Goal: Information Seeking & Learning: Understand process/instructions

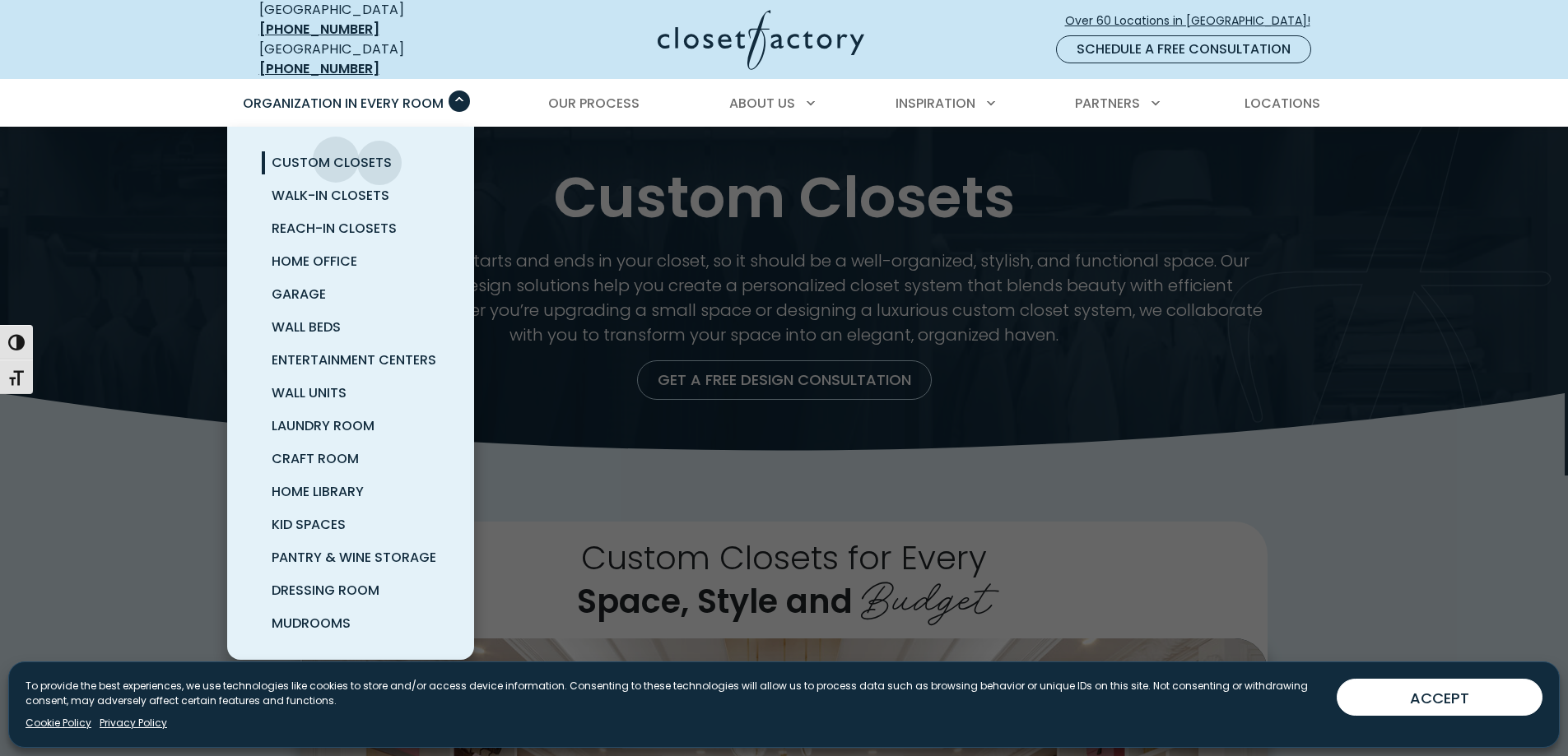
click at [335, 153] on span "Custom Closets" at bounding box center [331, 162] width 121 height 19
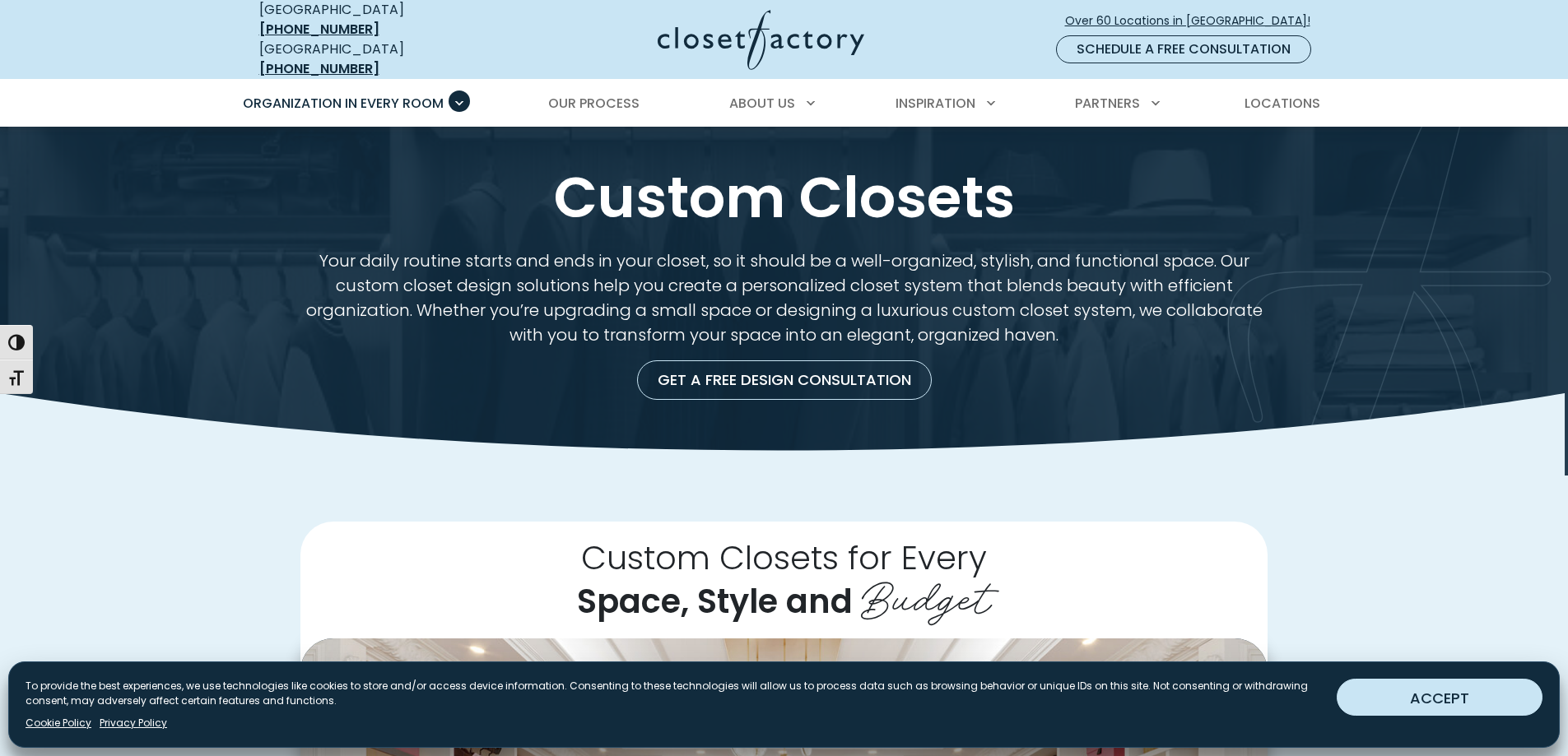
click at [1455, 700] on button "ACCEPT" at bounding box center [1440, 697] width 206 height 37
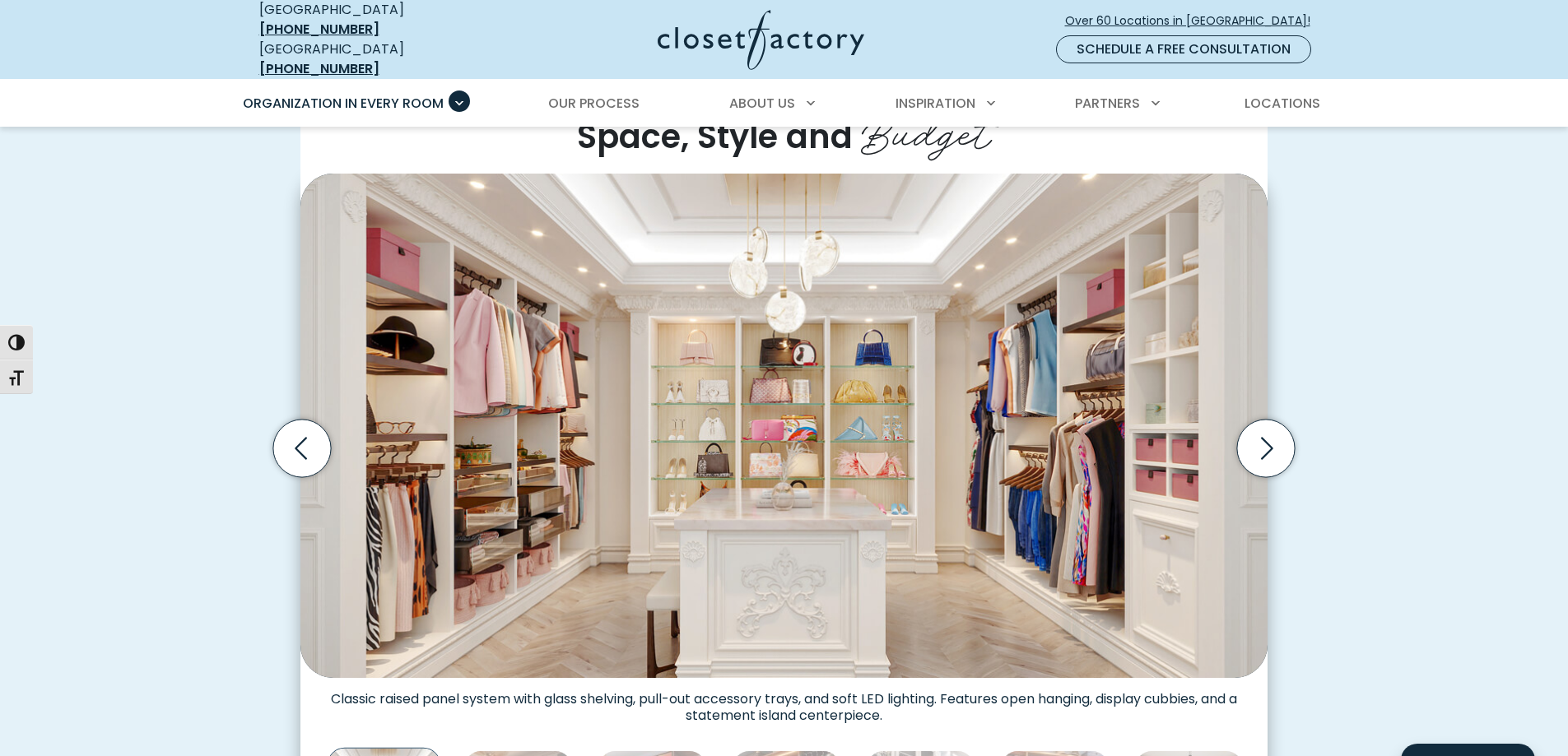
scroll to position [494, 0]
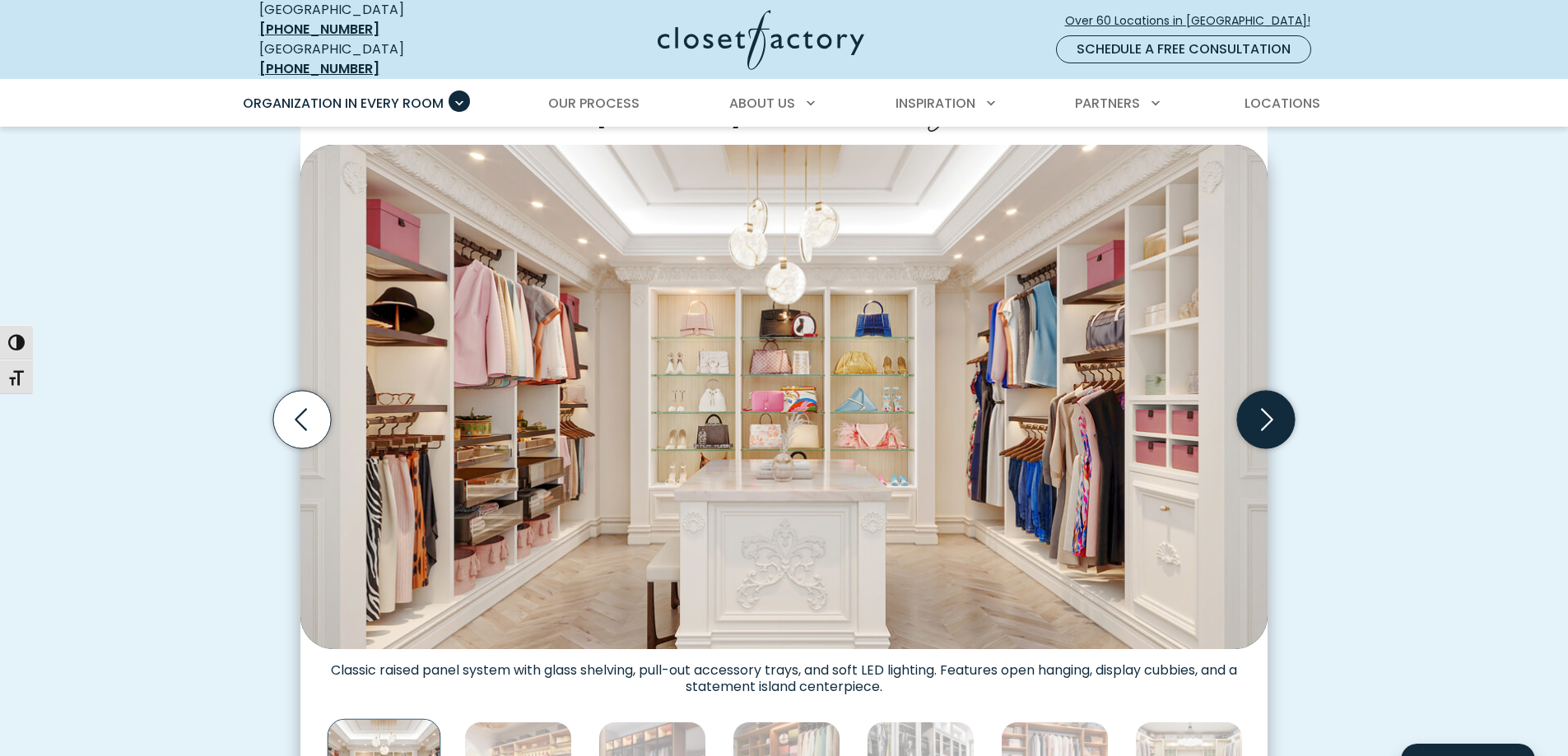
click at [1277, 418] on icon "Next slide" at bounding box center [1265, 420] width 58 height 58
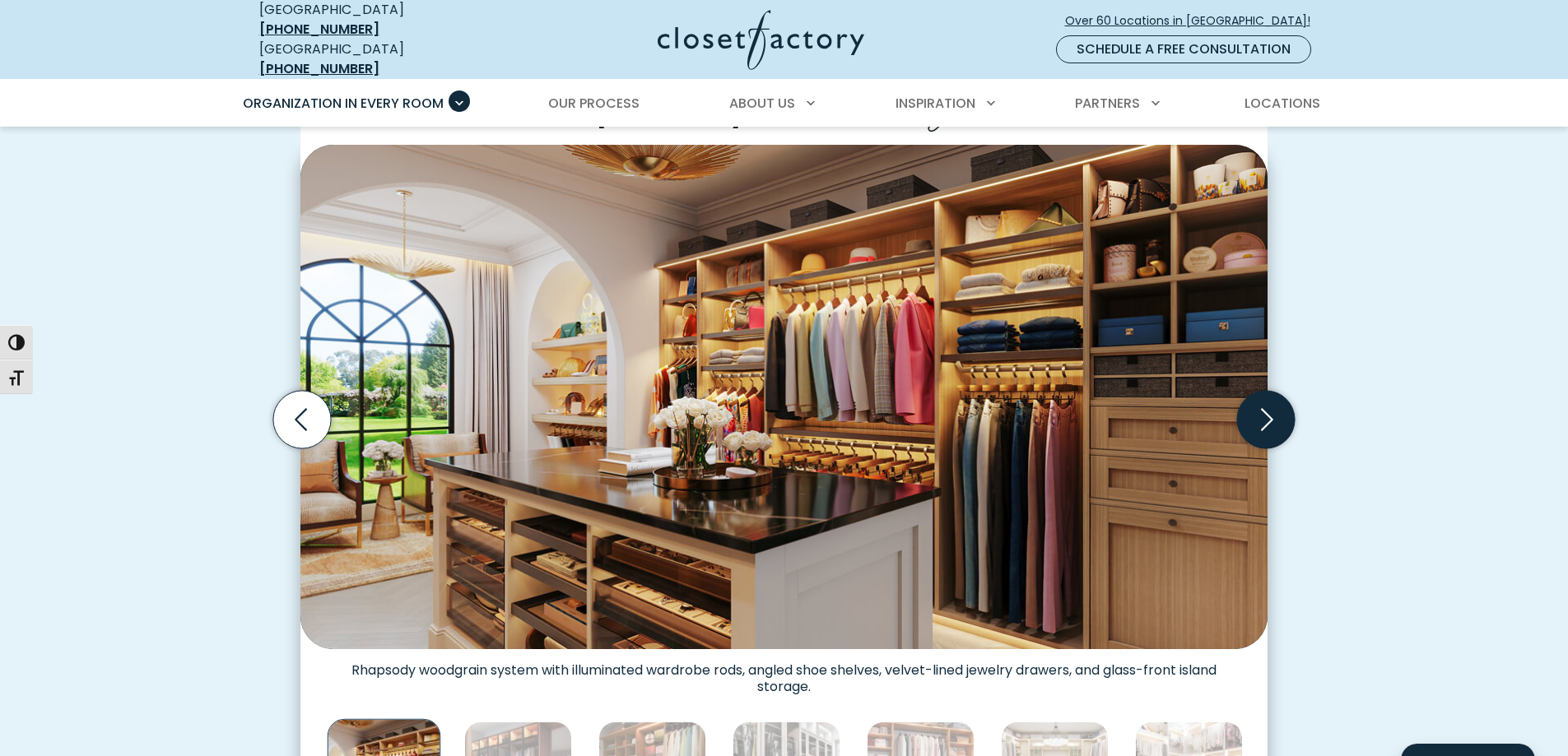
click at [1265, 407] on icon "Next slide" at bounding box center [1265, 420] width 58 height 58
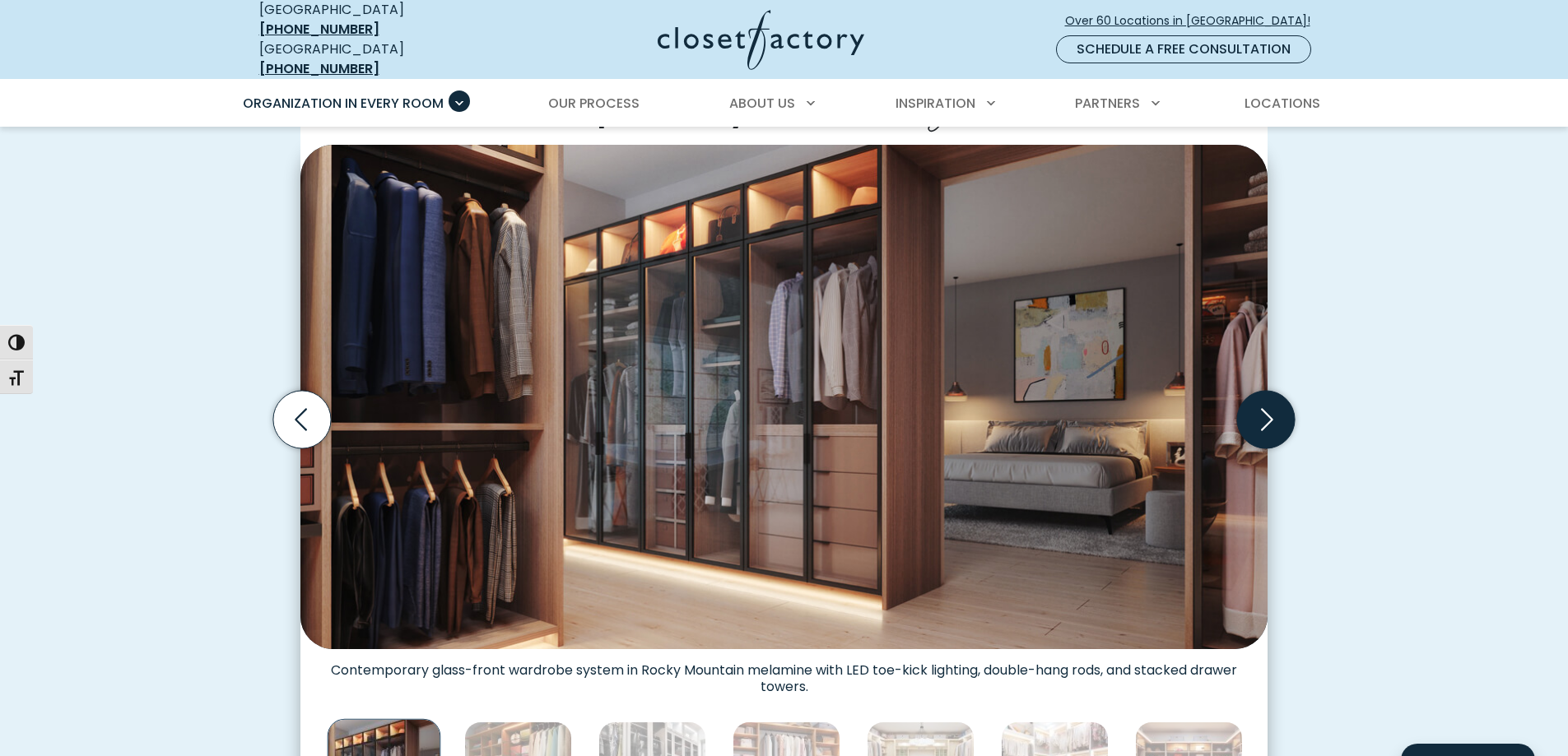
click at [1265, 407] on icon "Next slide" at bounding box center [1265, 420] width 58 height 58
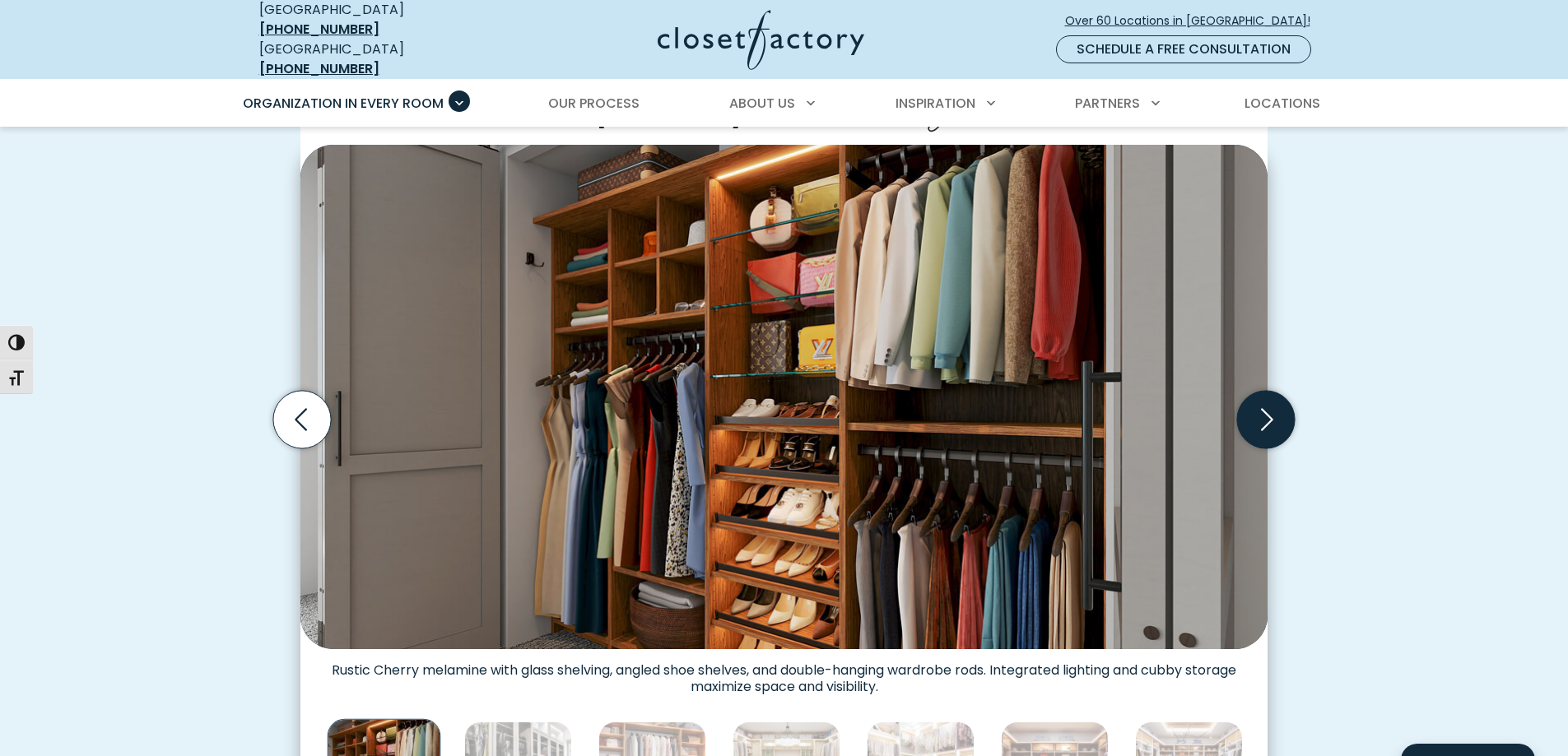
click at [1265, 407] on icon "Next slide" at bounding box center [1265, 420] width 58 height 58
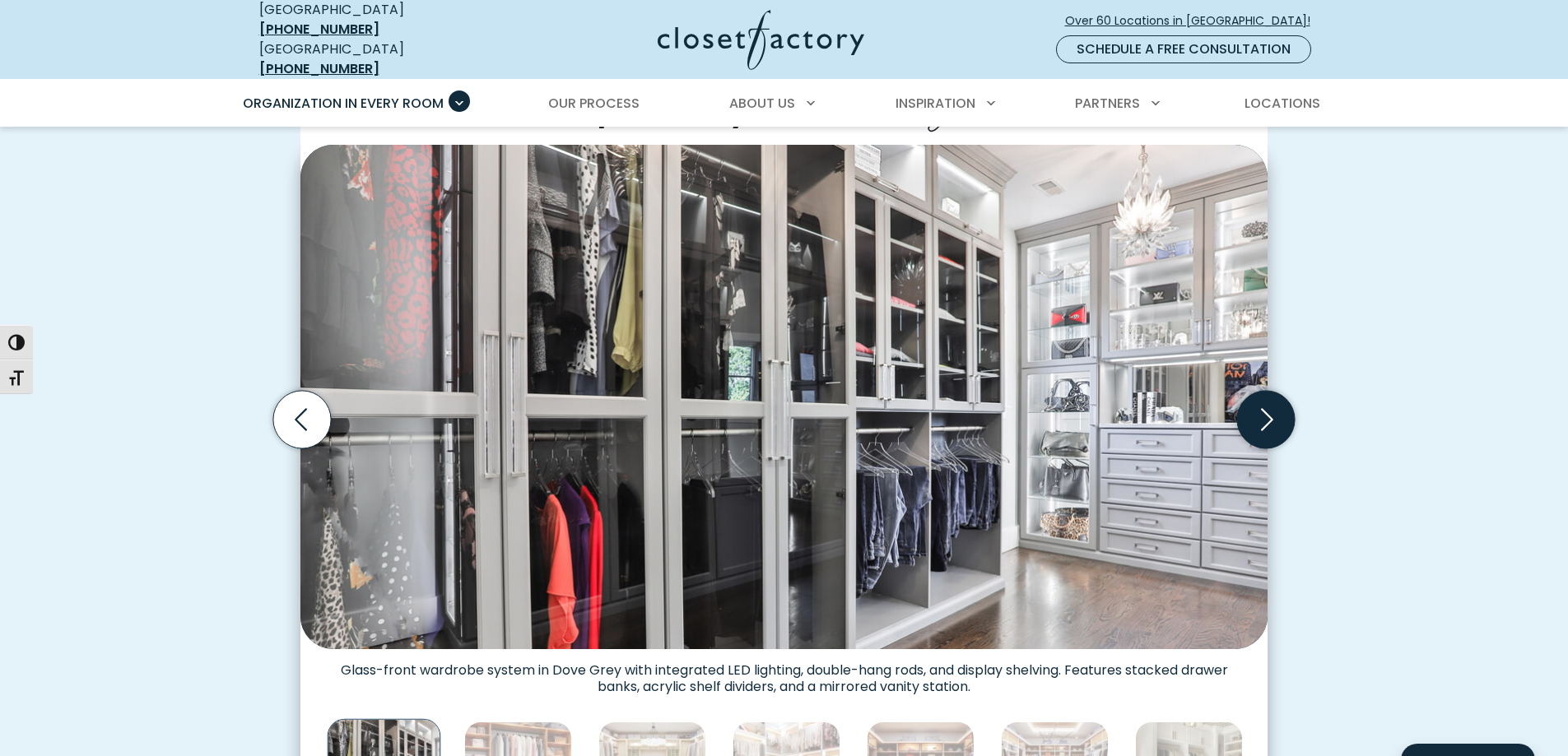
click at [1265, 407] on icon "Next slide" at bounding box center [1265, 420] width 58 height 58
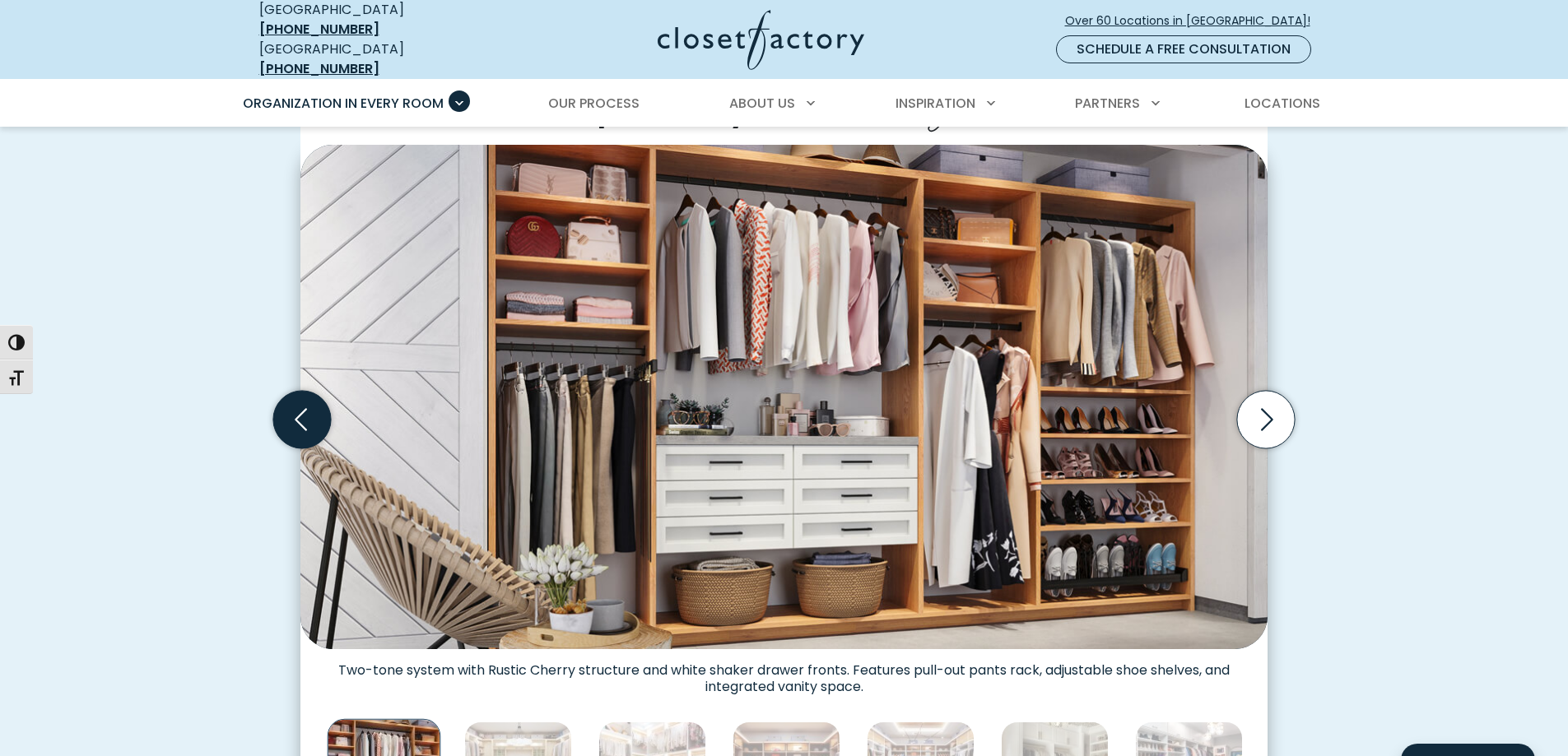
click at [300, 426] on icon "Previous slide" at bounding box center [302, 420] width 58 height 58
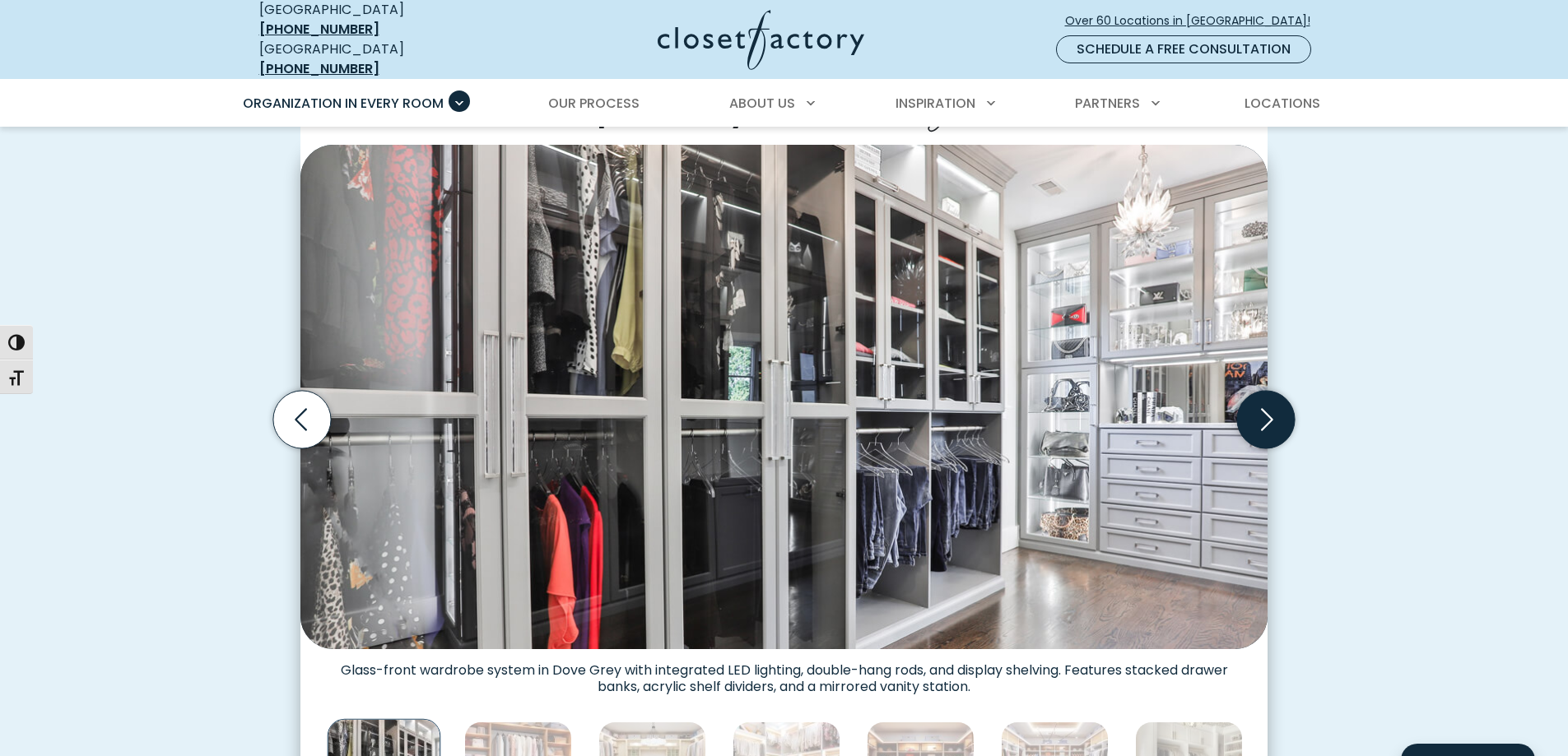
click at [1268, 407] on icon "Next slide" at bounding box center [1265, 420] width 58 height 58
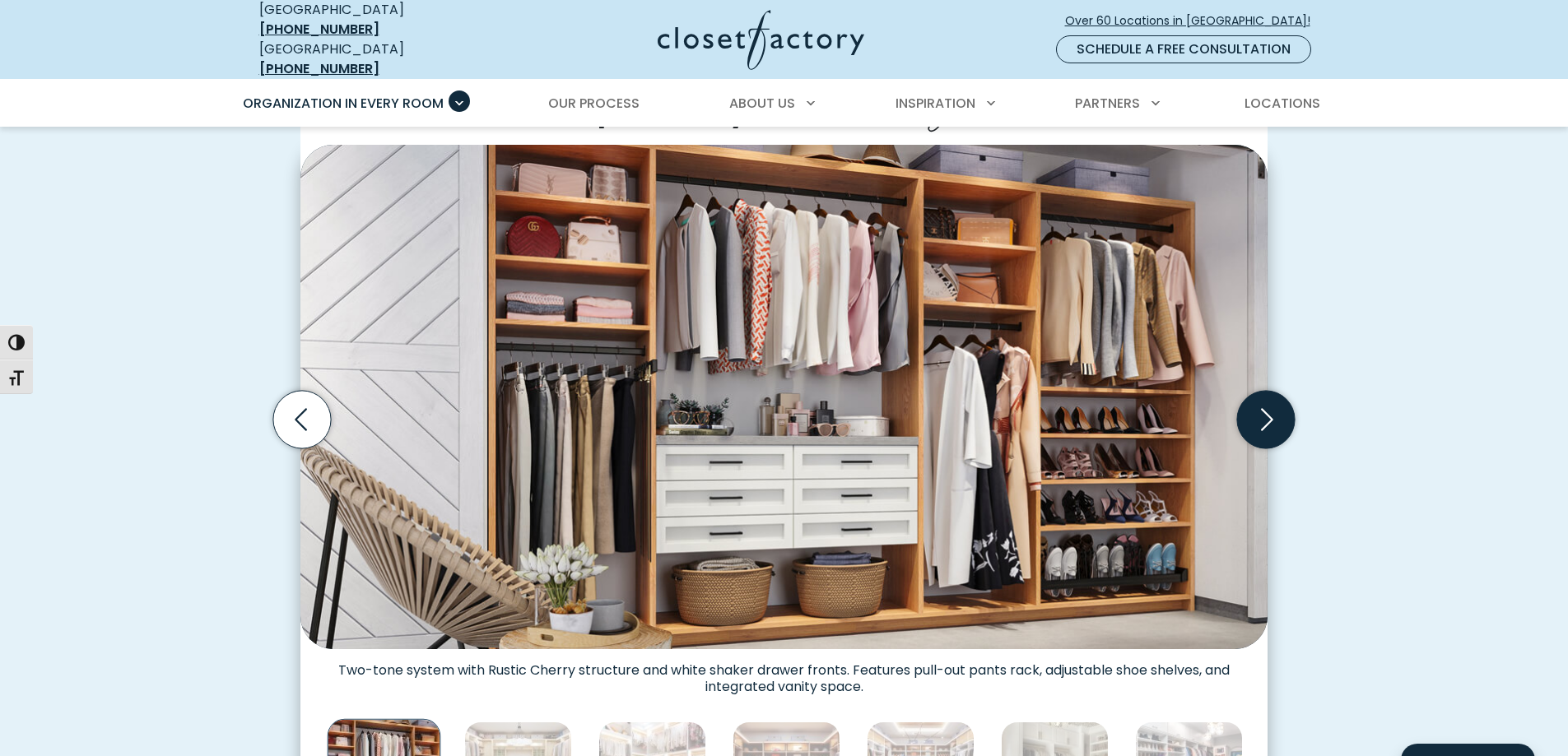
click at [1268, 407] on icon "Next slide" at bounding box center [1265, 420] width 58 height 58
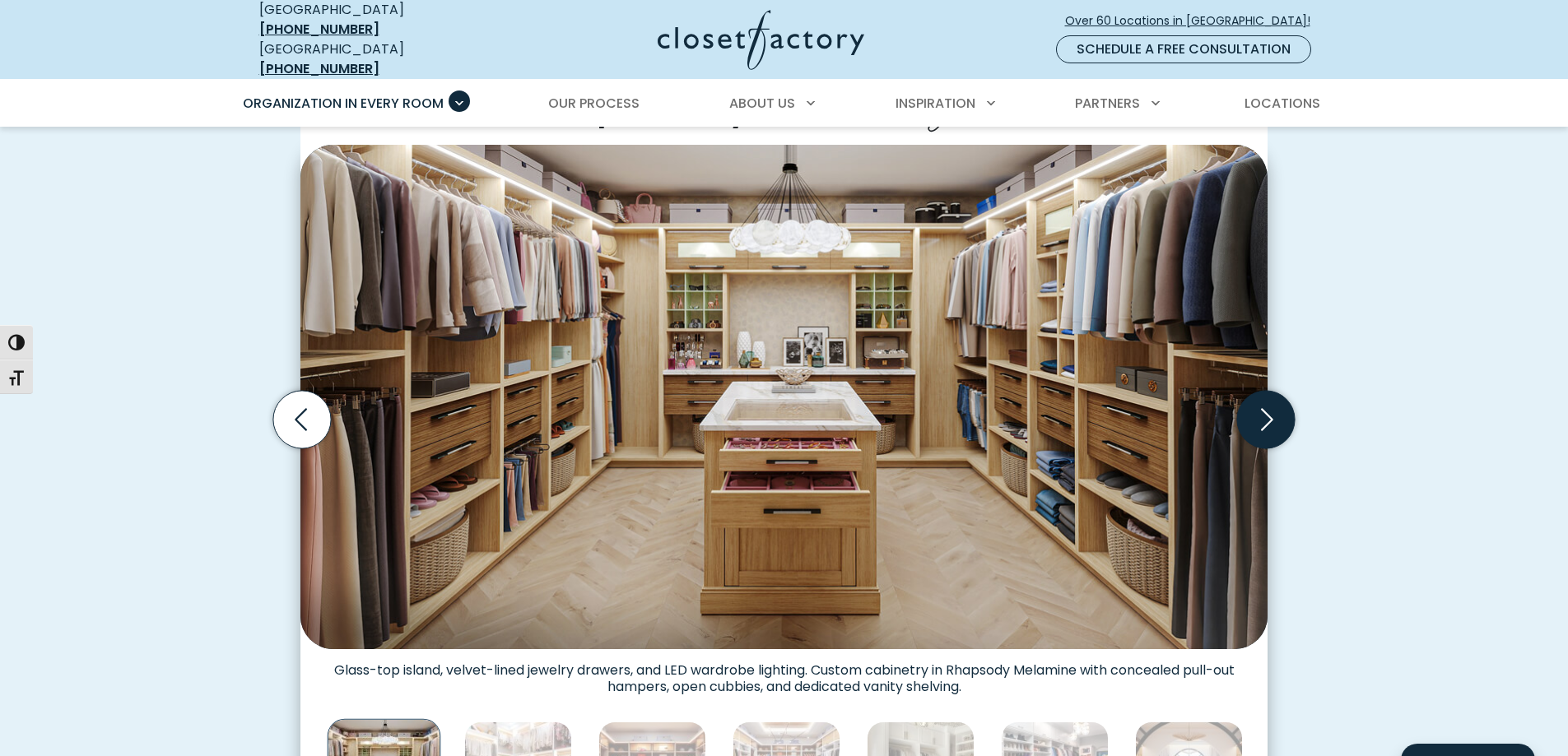
click at [1268, 407] on icon "Next slide" at bounding box center [1265, 420] width 58 height 58
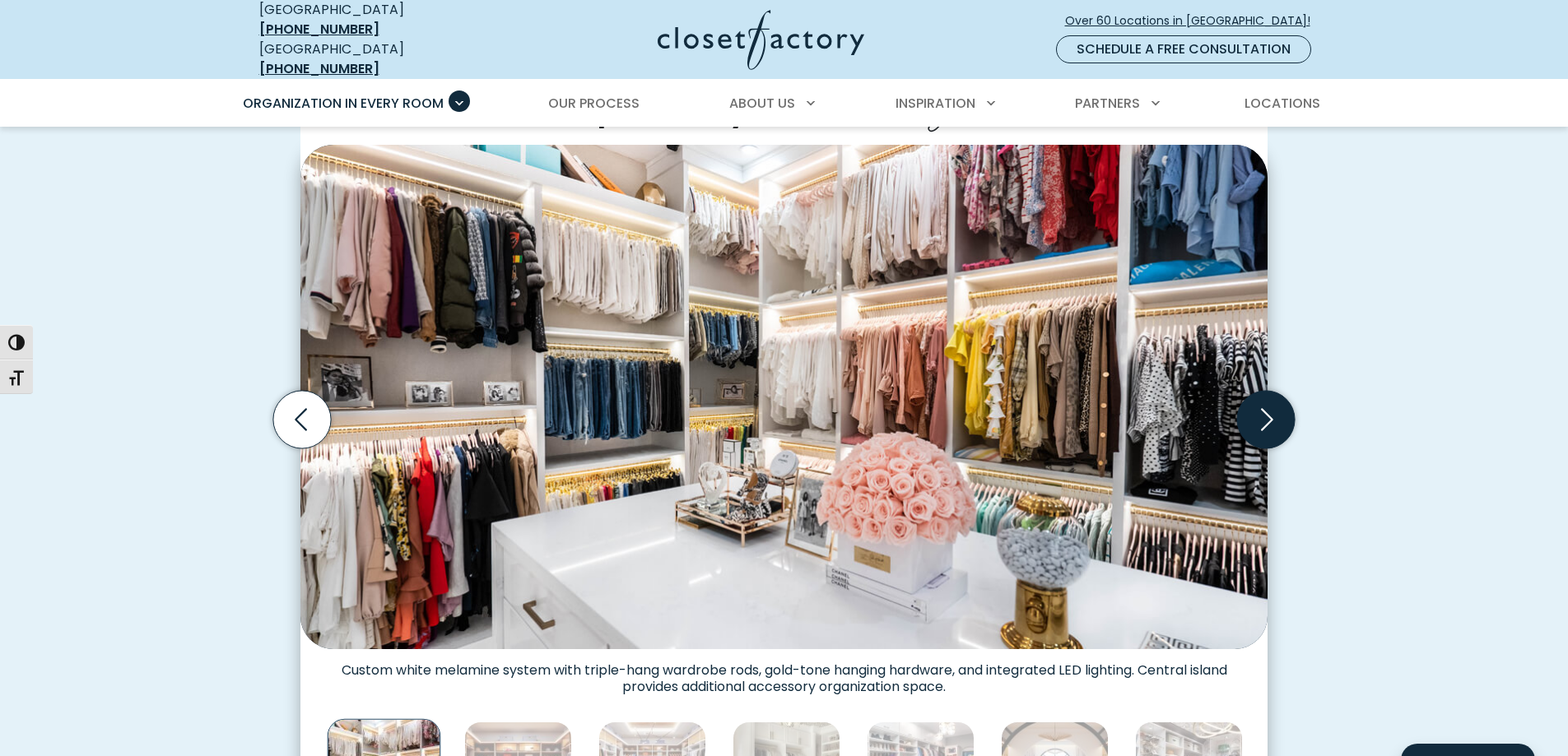
click at [1268, 407] on icon "Next slide" at bounding box center [1265, 420] width 58 height 58
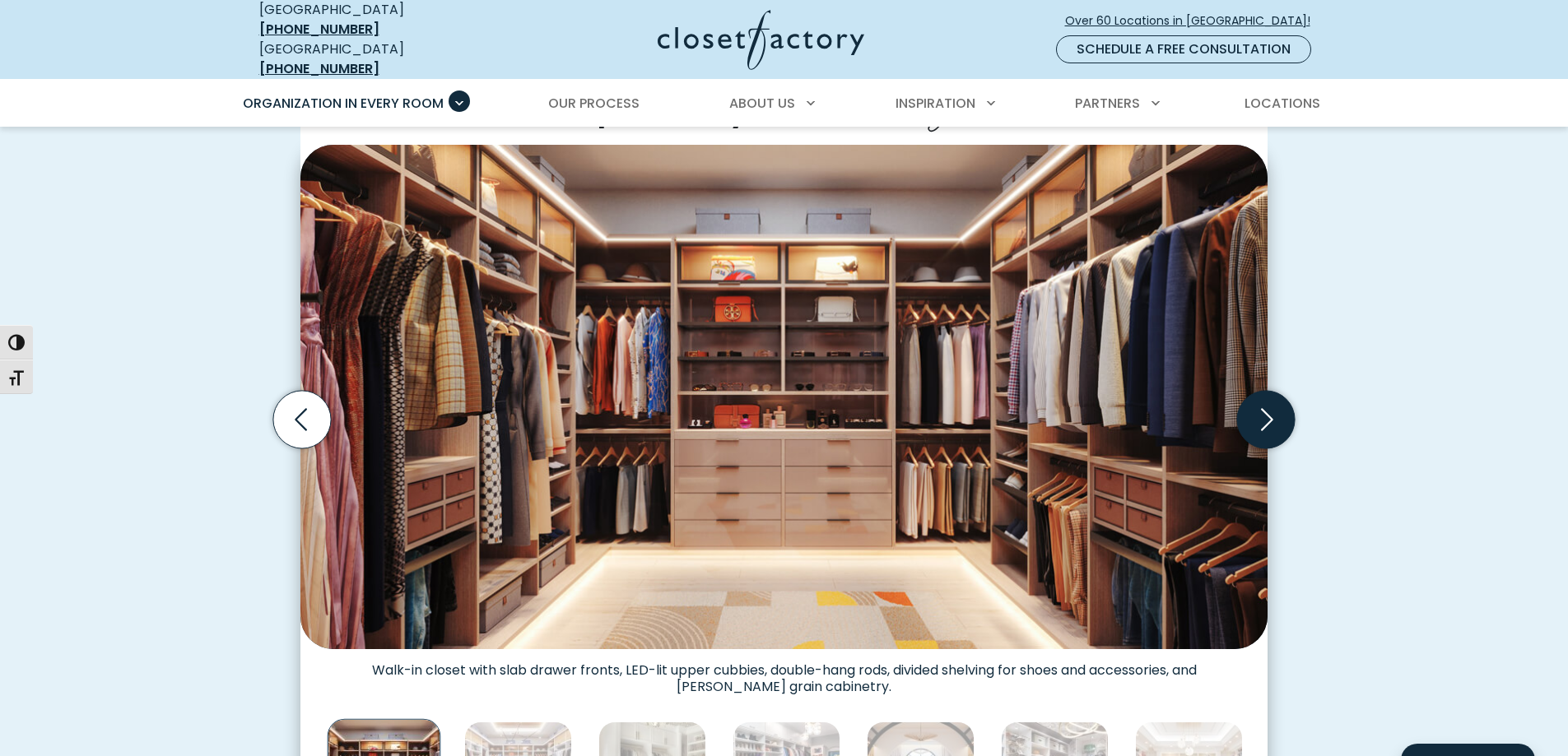
click at [1268, 407] on icon "Next slide" at bounding box center [1265, 420] width 58 height 58
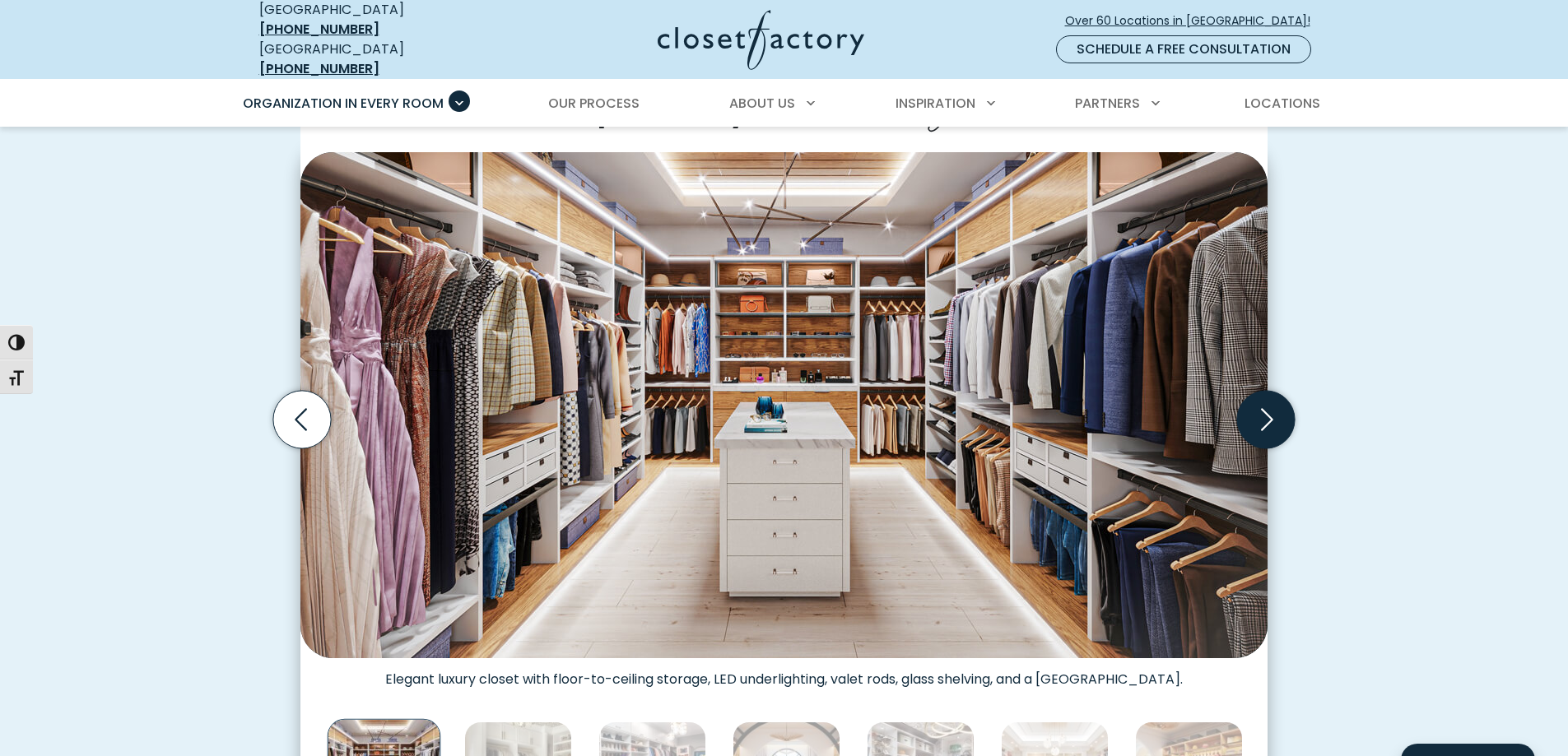
click at [1268, 407] on icon "Next slide" at bounding box center [1265, 420] width 58 height 58
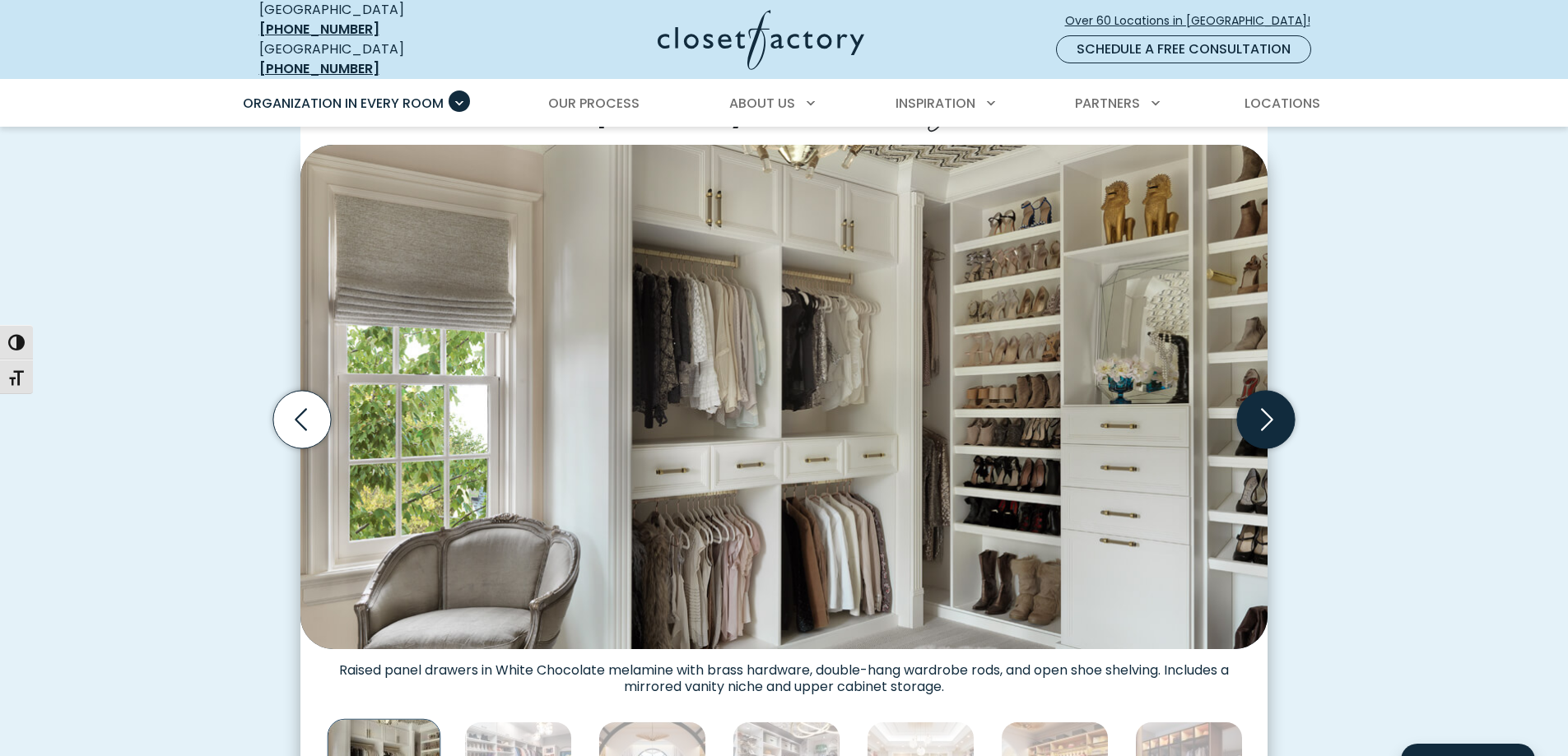
click at [1268, 407] on icon "Next slide" at bounding box center [1265, 420] width 58 height 58
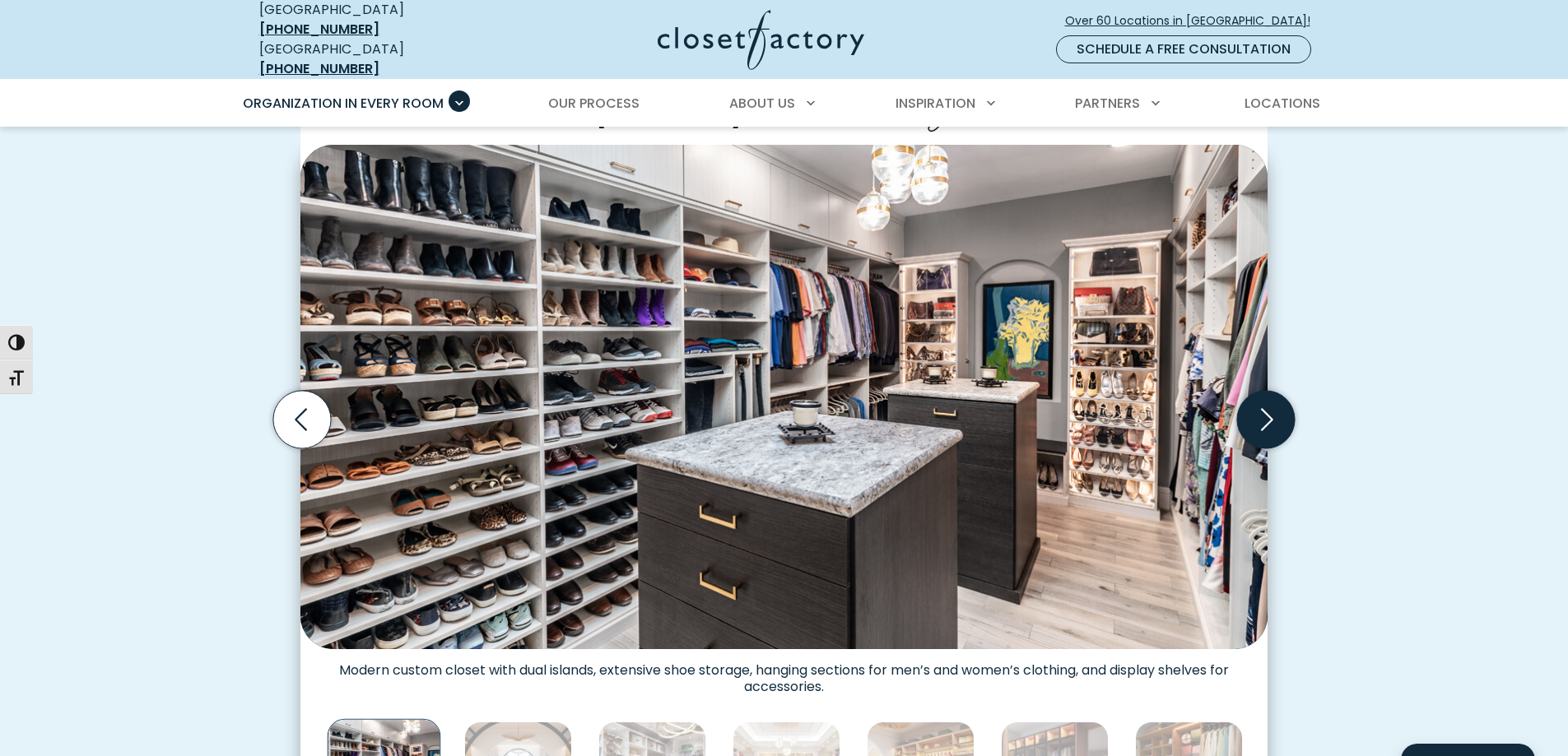
click at [1268, 407] on icon "Next slide" at bounding box center [1265, 420] width 58 height 58
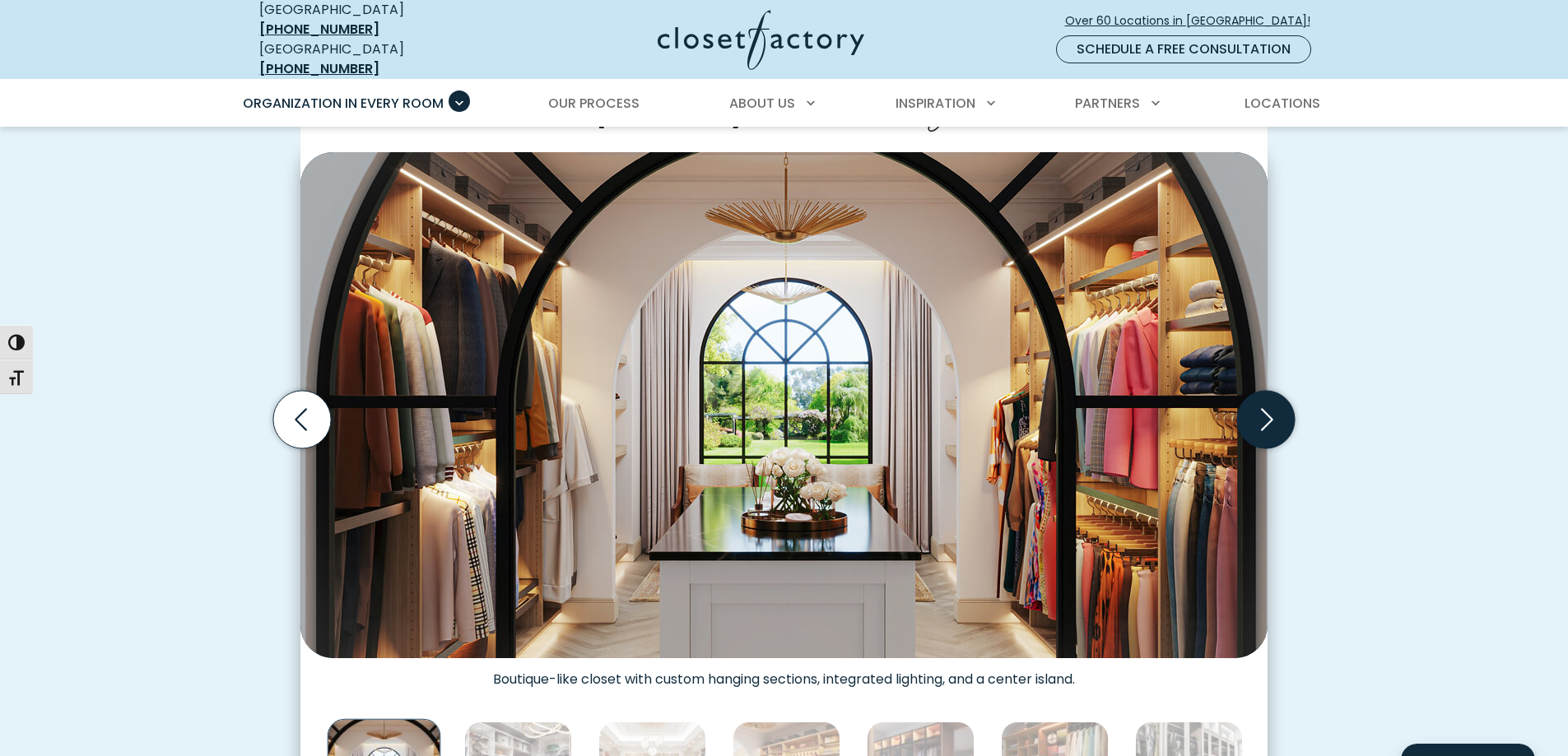
click at [1268, 407] on icon "Next slide" at bounding box center [1265, 420] width 58 height 58
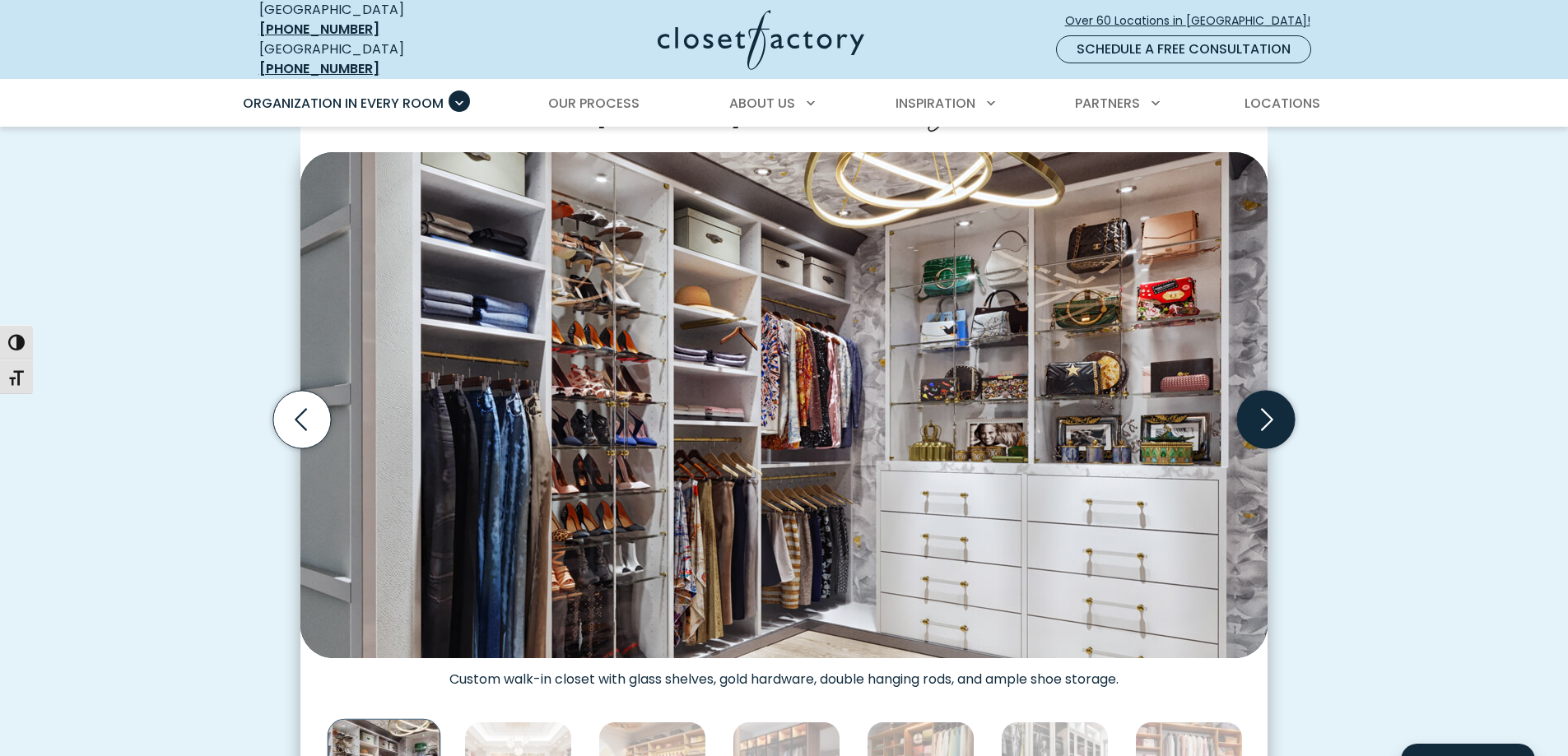
click at [1268, 407] on icon "Next slide" at bounding box center [1265, 420] width 58 height 58
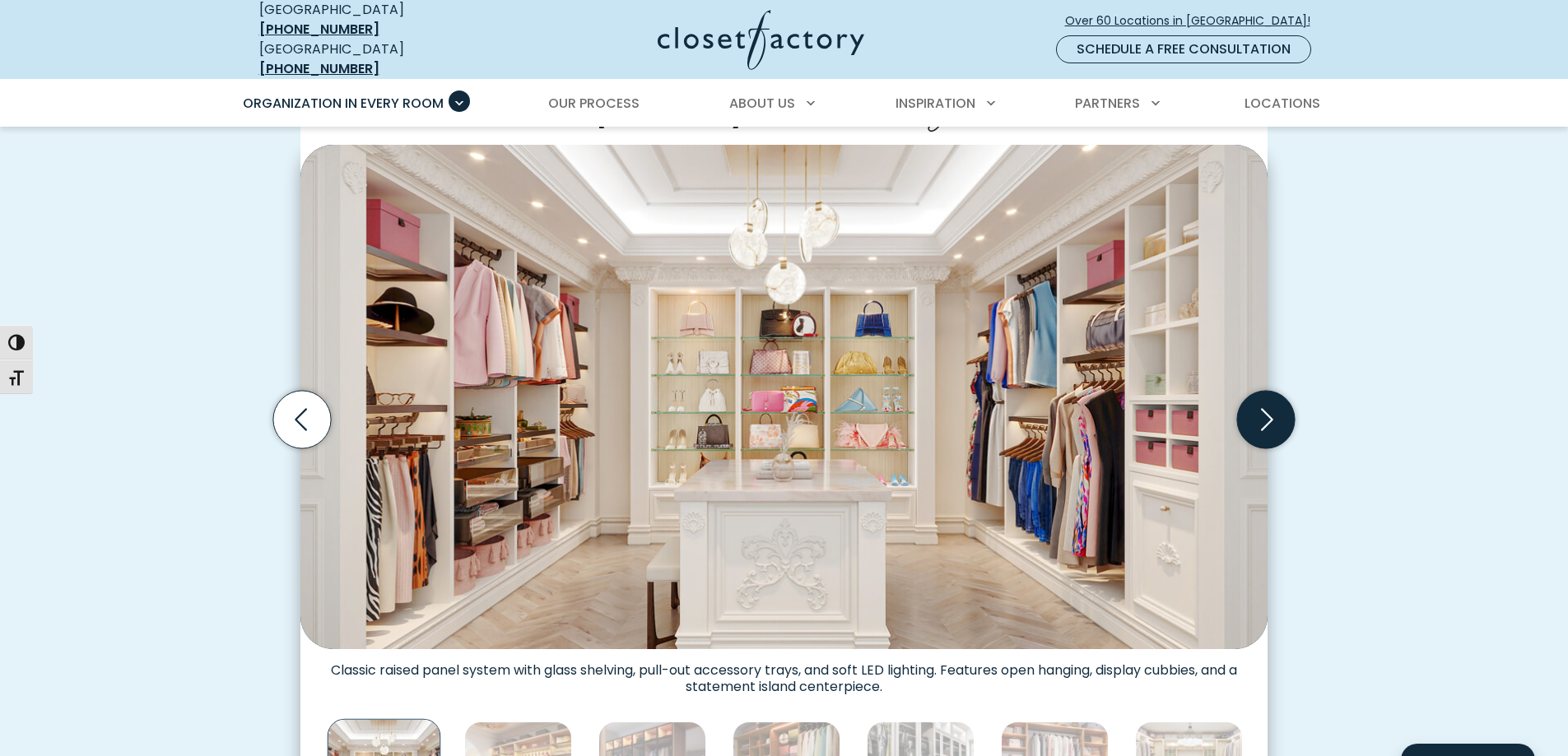
click at [1268, 407] on icon "Next slide" at bounding box center [1265, 420] width 58 height 58
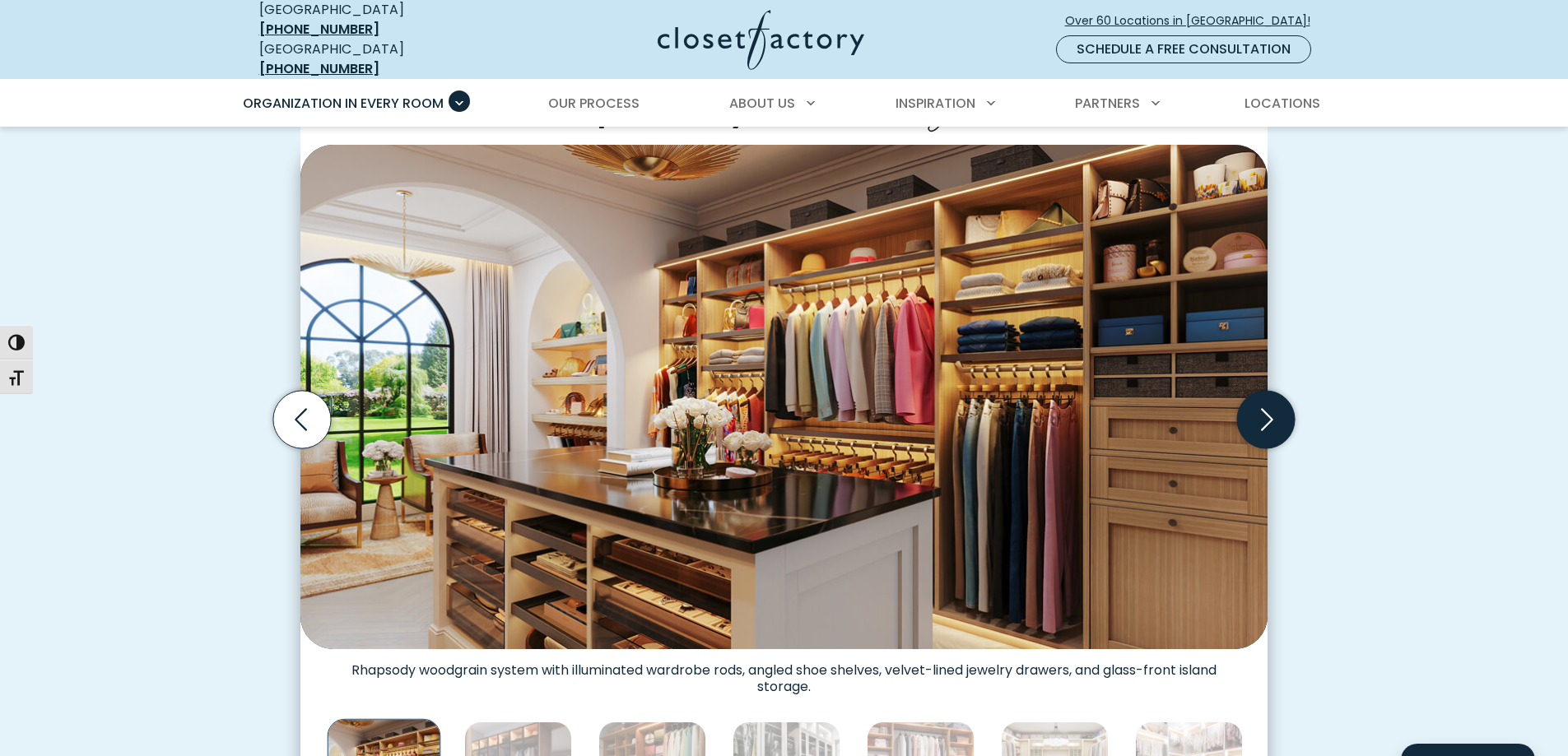
click at [1268, 407] on icon "Next slide" at bounding box center [1265, 420] width 58 height 58
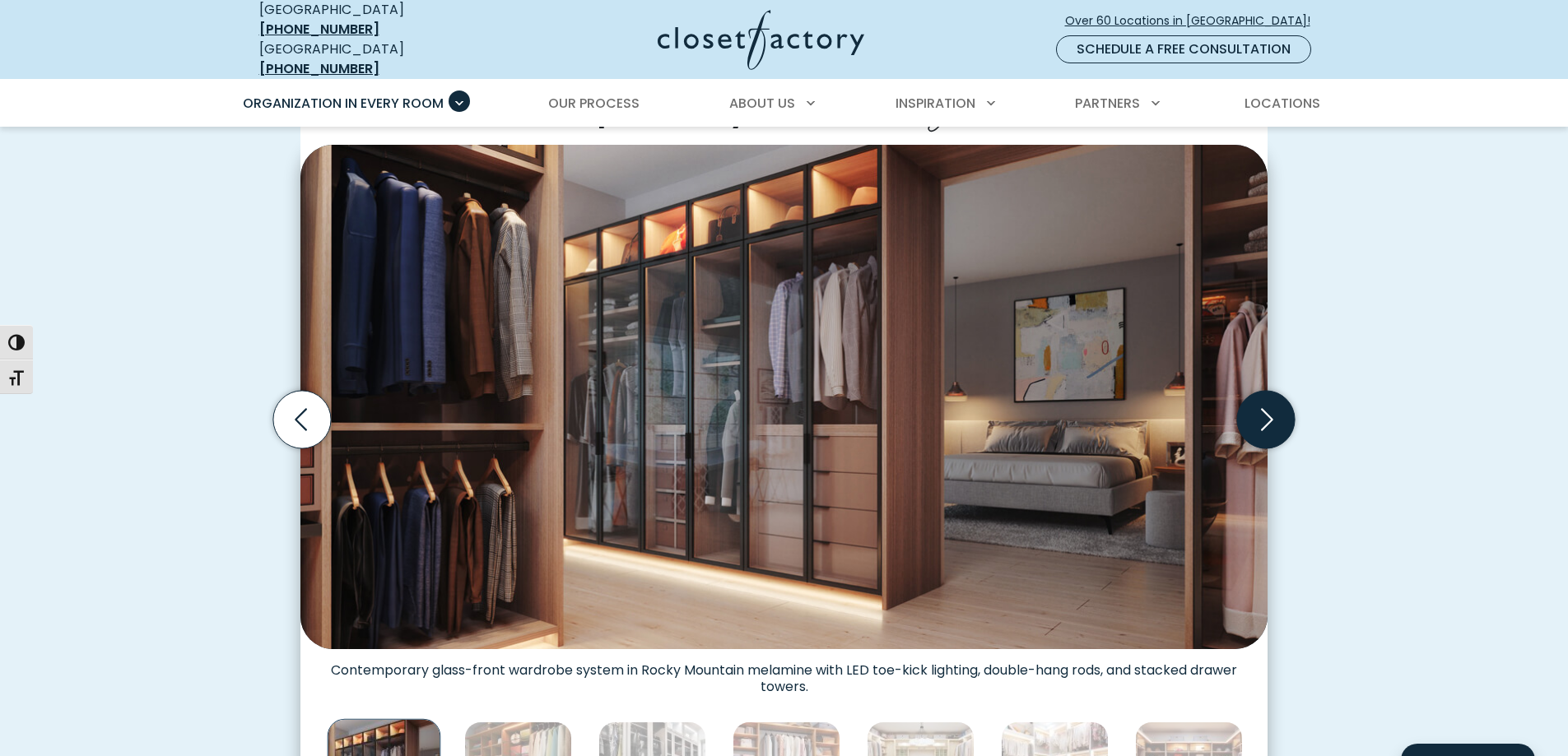
click at [1268, 407] on icon "Next slide" at bounding box center [1265, 420] width 58 height 58
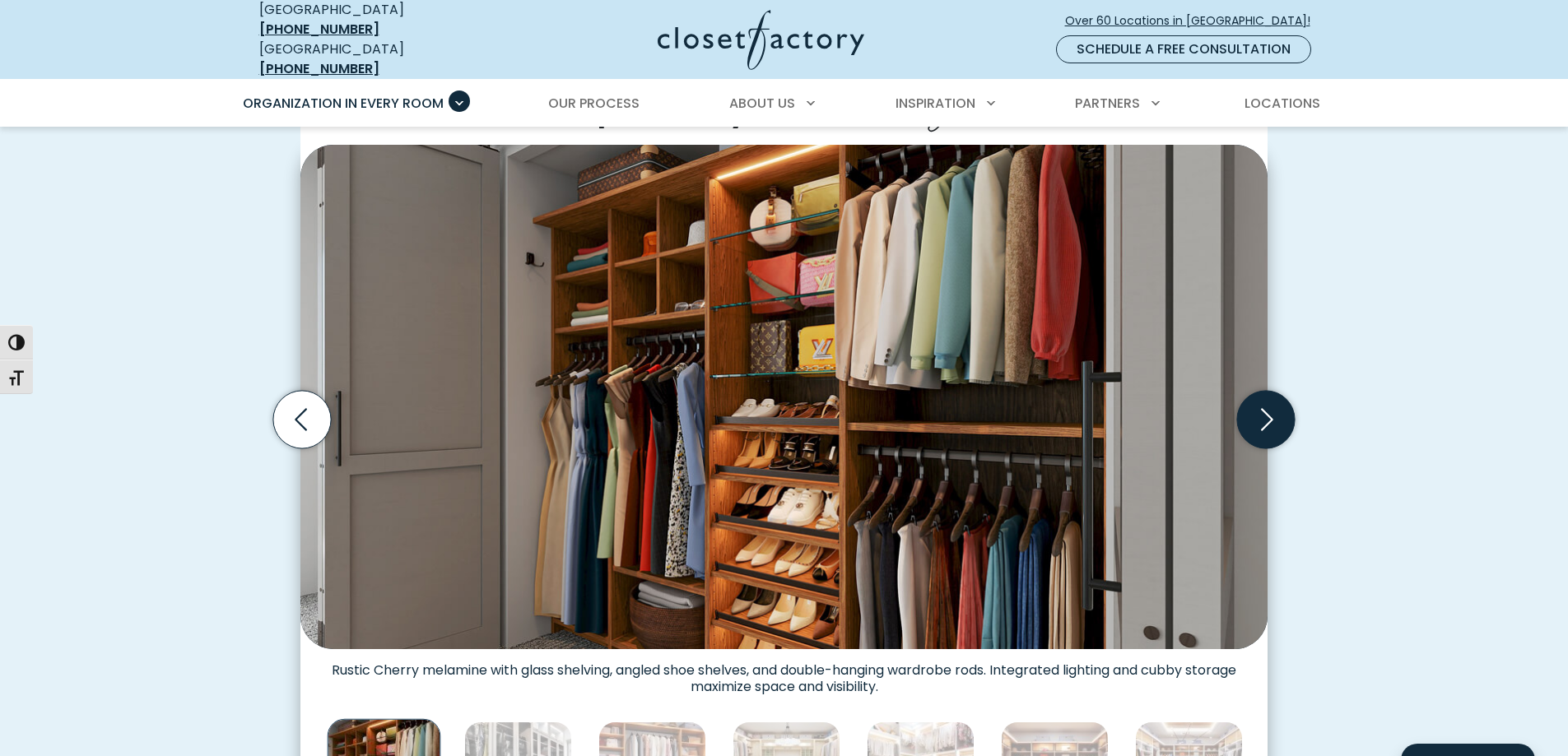
click at [1268, 407] on icon "Next slide" at bounding box center [1265, 420] width 58 height 58
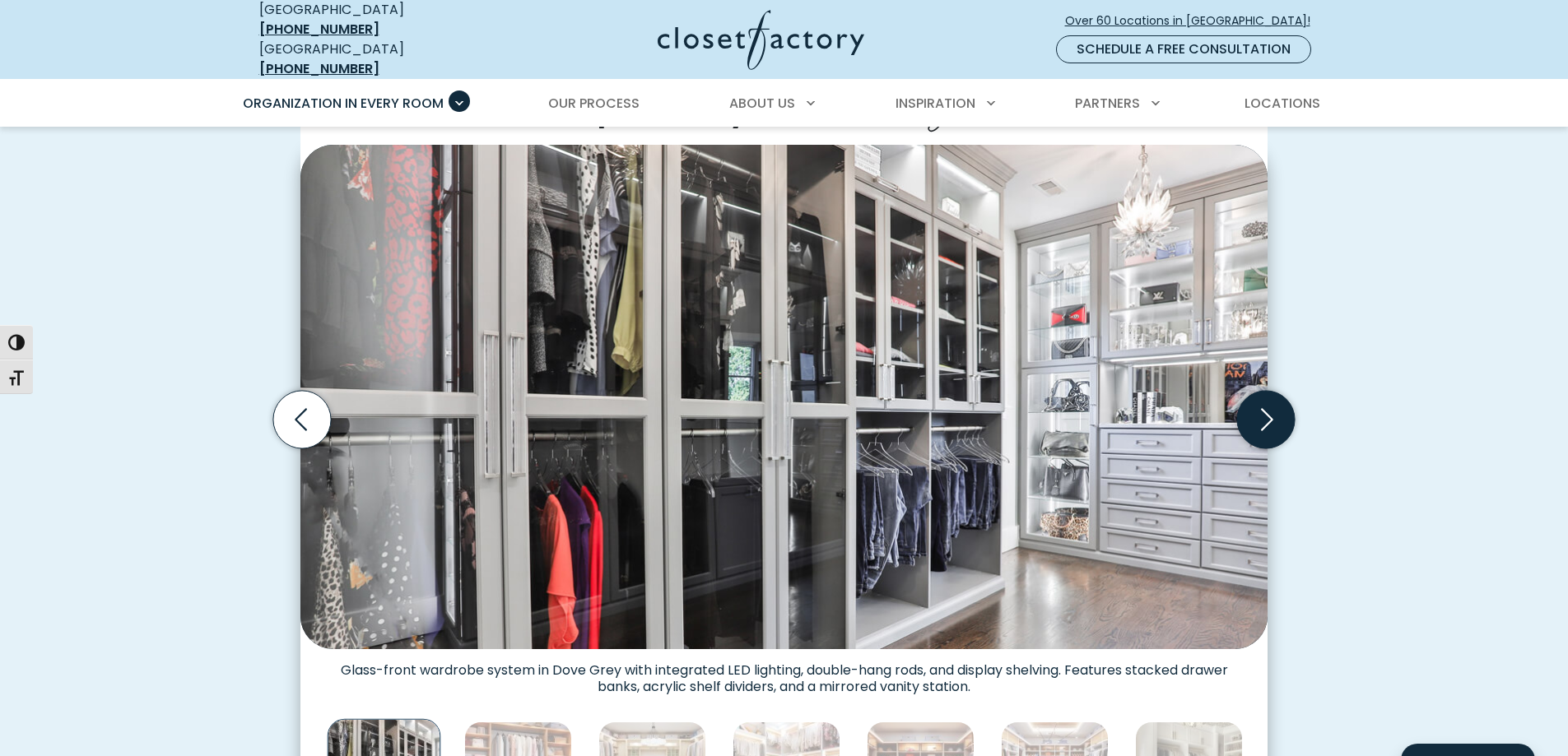
click at [1268, 407] on icon "Next slide" at bounding box center [1265, 420] width 58 height 58
click at [610, 94] on span "Our Process" at bounding box center [593, 103] width 91 height 19
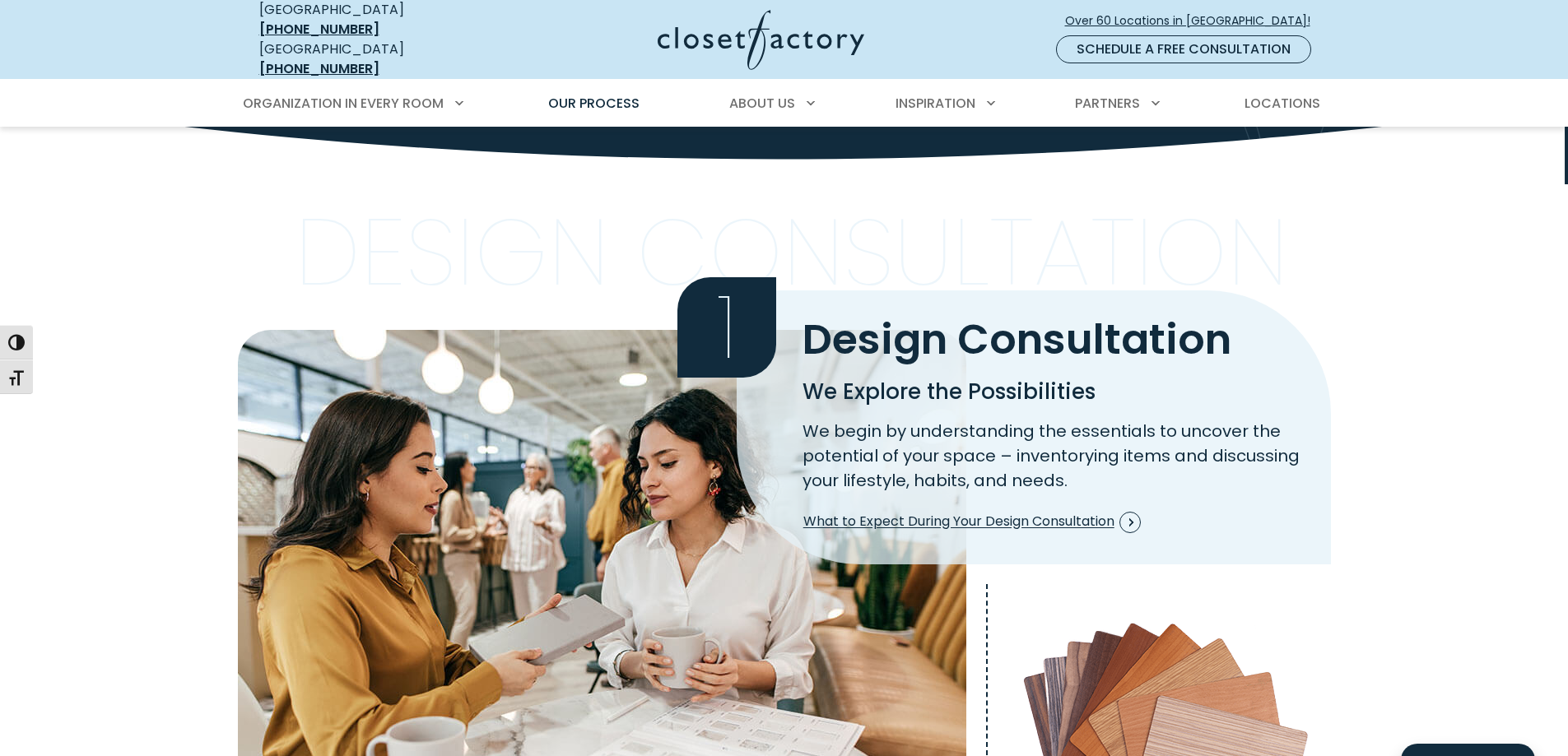
scroll to position [247, 0]
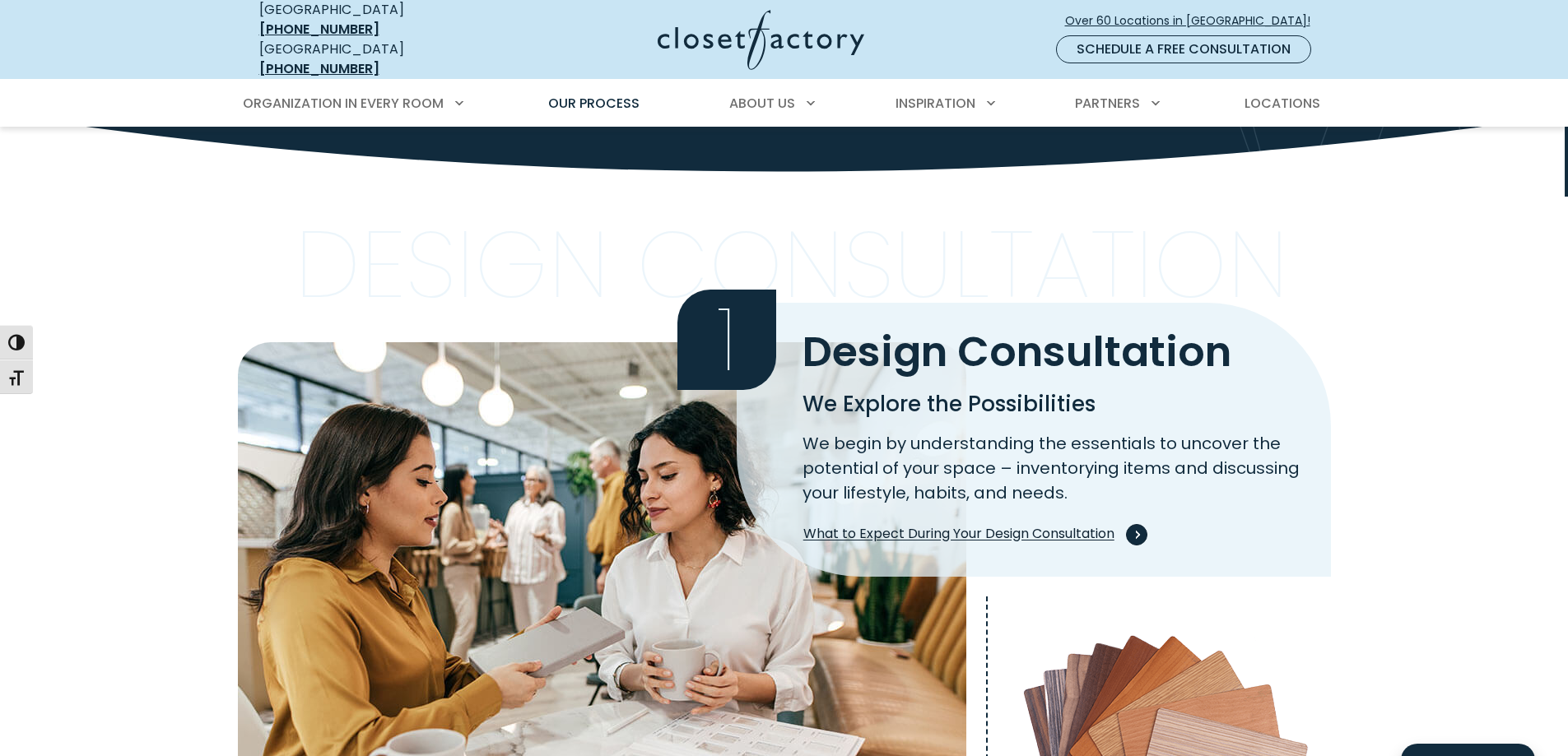
click at [1135, 525] on span "Process Step Image" at bounding box center [1137, 535] width 22 height 22
